Goal: Task Accomplishment & Management: Manage account settings

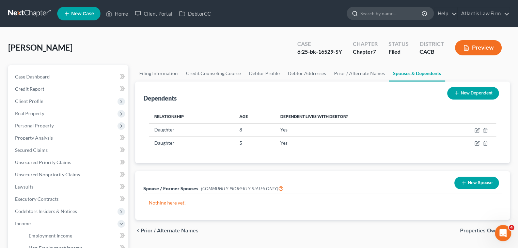
click at [403, 16] on input "search" at bounding box center [391, 13] width 62 height 13
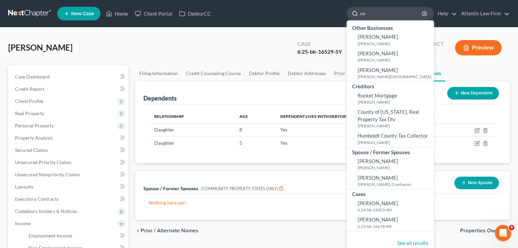
type input "r"
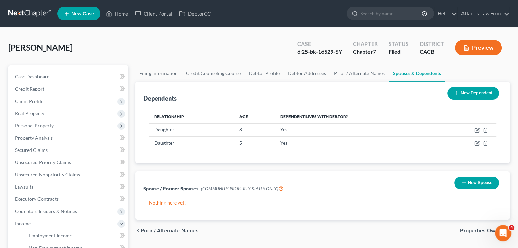
click at [29, 13] on link at bounding box center [30, 13] width 44 height 12
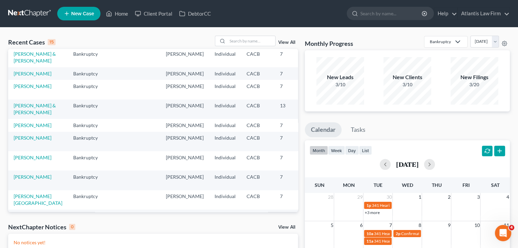
scroll to position [102, 0]
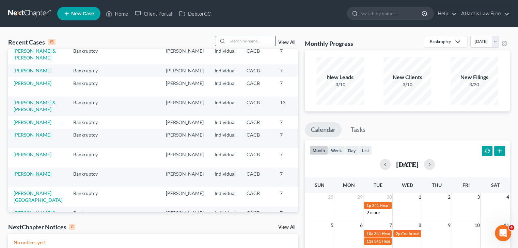
click at [252, 39] on input "search" at bounding box center [251, 41] width 48 height 10
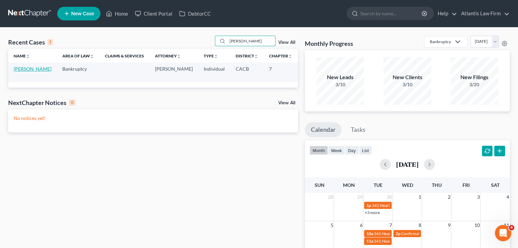
type input "[PERSON_NAME]"
click at [18, 72] on link "[PERSON_NAME]" at bounding box center [33, 69] width 38 height 6
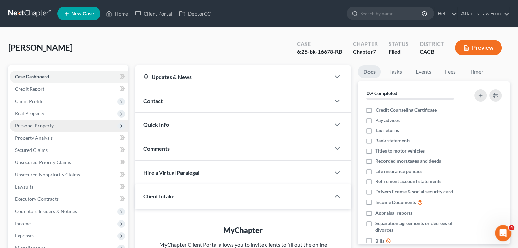
click at [46, 126] on span "Personal Property" at bounding box center [34, 126] width 39 height 6
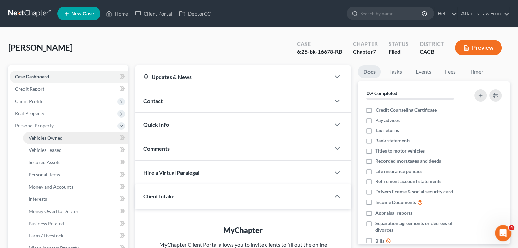
click at [52, 140] on span "Vehicles Owned" at bounding box center [46, 138] width 34 height 6
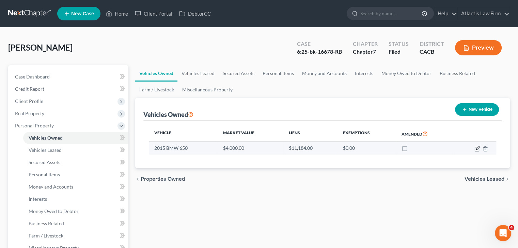
click at [475, 149] on icon "button" at bounding box center [476, 148] width 5 height 5
select select "0"
select select "11"
select select "3"
select select "0"
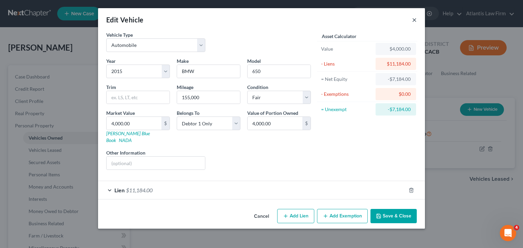
click at [413, 20] on button "×" at bounding box center [414, 20] width 5 height 8
